Goal: Information Seeking & Learning: Learn about a topic

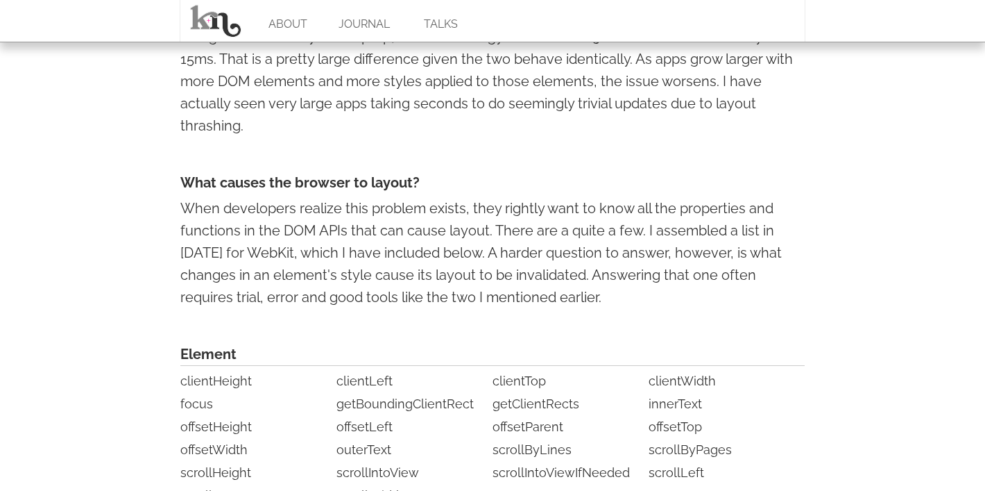
scroll to position [2959, 0]
drag, startPoint x: 199, startPoint y: 209, endPoint x: 414, endPoint y: 212, distance: 215.1
click at [414, 212] on p "When developers realize this problem exists, they rightly want to know all the …" at bounding box center [492, 253] width 624 height 111
drag, startPoint x: 438, startPoint y: 213, endPoint x: 585, endPoint y: 213, distance: 147.1
click at [585, 213] on p "When developers realize this problem exists, they rightly want to know all the …" at bounding box center [492, 253] width 624 height 111
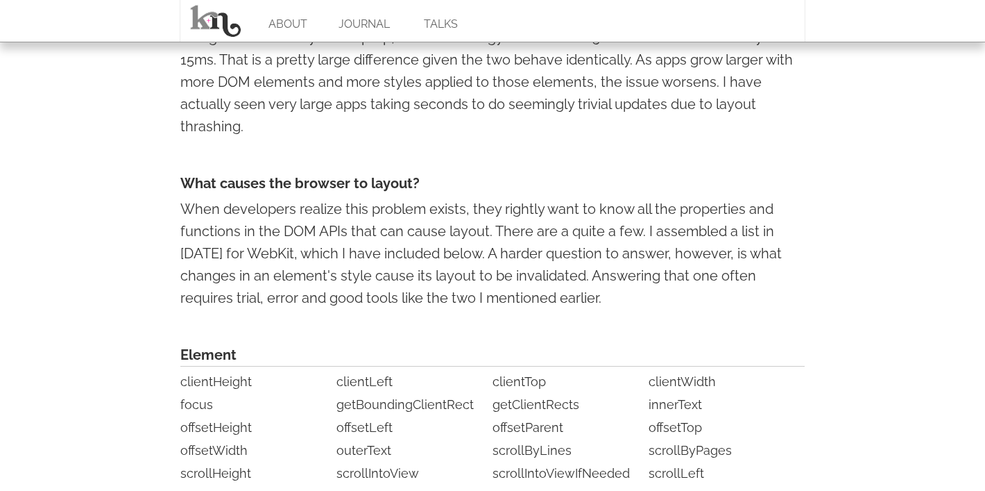
click at [597, 205] on p "When developers realize this problem exists, they rightly want to know all the …" at bounding box center [492, 253] width 624 height 111
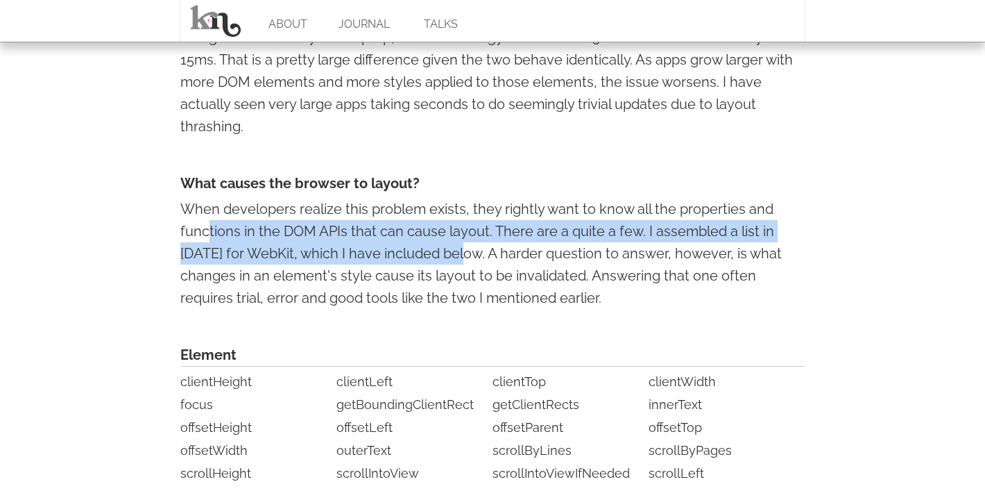
drag, startPoint x: 207, startPoint y: 232, endPoint x: 436, endPoint y: 244, distance: 229.3
click at [436, 244] on p "When developers realize this problem exists, they rightly want to know all the …" at bounding box center [492, 253] width 624 height 111
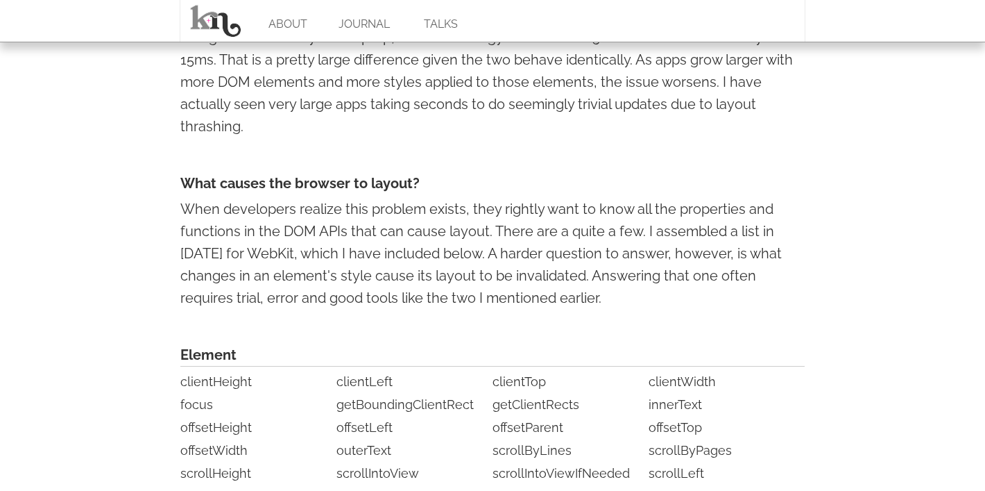
click at [500, 237] on p "When developers realize this problem exists, they rightly want to know all the …" at bounding box center [492, 253] width 624 height 111
drag, startPoint x: 474, startPoint y: 232, endPoint x: 575, endPoint y: 232, distance: 100.6
click at [575, 232] on p "When developers realize this problem exists, they rightly want to know all the …" at bounding box center [492, 253] width 624 height 111
click at [457, 230] on p "When developers realize this problem exists, they rightly want to know all the …" at bounding box center [492, 253] width 624 height 111
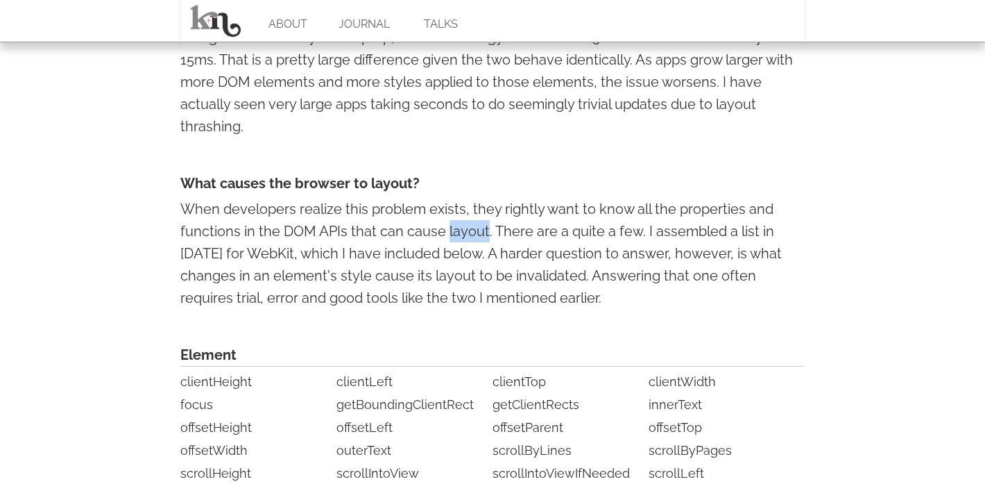
copy p "layout"
drag, startPoint x: 264, startPoint y: 254, endPoint x: 423, endPoint y: 256, distance: 159.6
click at [423, 256] on p "When developers realize this problem exists, they rightly want to know all the …" at bounding box center [492, 253] width 624 height 111
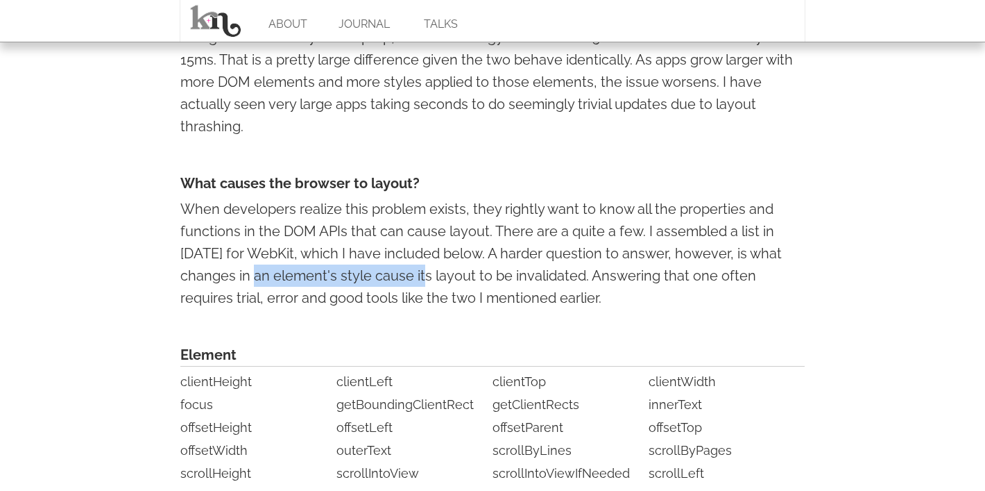
drag, startPoint x: 196, startPoint y: 280, endPoint x: 360, endPoint y: 276, distance: 164.5
click at [360, 276] on p "When developers realize this problem exists, they rightly want to know all the …" at bounding box center [492, 253] width 624 height 111
drag, startPoint x: 404, startPoint y: 287, endPoint x: 460, endPoint y: 278, distance: 56.9
click at [424, 279] on p "When developers realize this problem exists, they rightly want to know all the …" at bounding box center [492, 253] width 624 height 111
drag, startPoint x: 248, startPoint y: 302, endPoint x: 392, endPoint y: 305, distance: 144.4
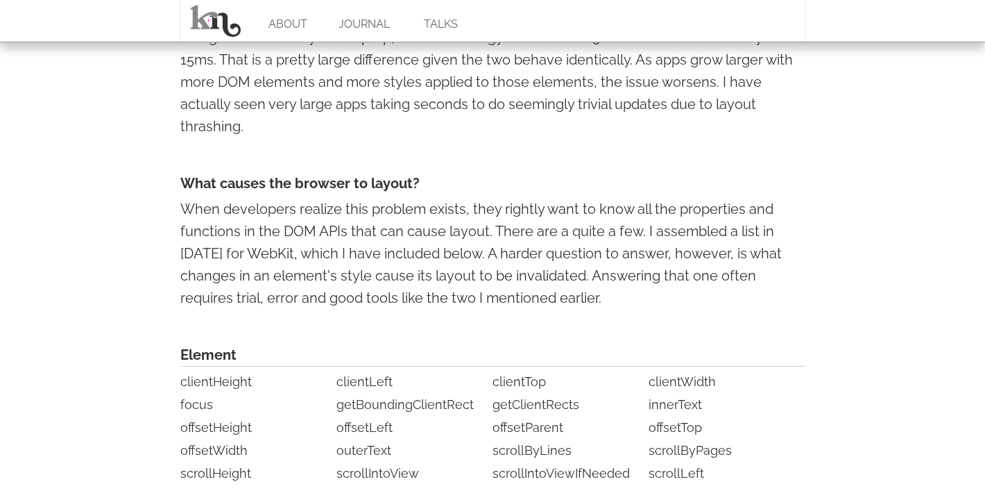
click at [392, 305] on p "When developers realize this problem exists, they rightly want to know all the …" at bounding box center [492, 253] width 624 height 111
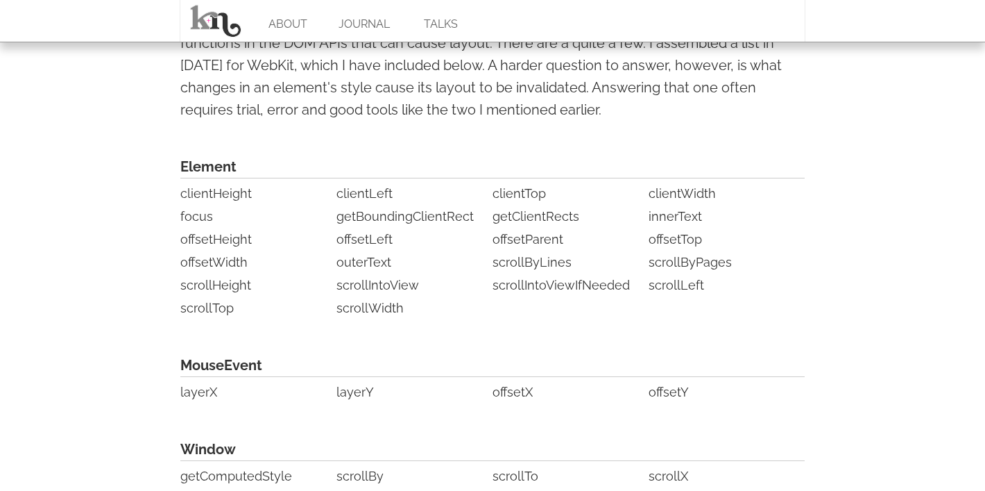
scroll to position [3261, 0]
